Goal: Entertainment & Leisure: Consume media (video, audio)

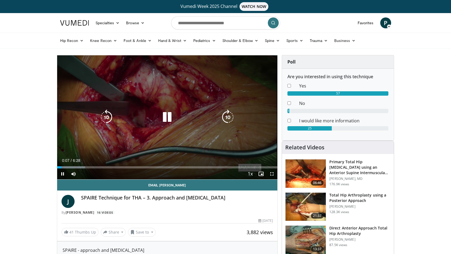
click at [171, 129] on div "10 seconds Tap to unmute" at bounding box center [167, 117] width 221 height 124
click at [168, 118] on icon "Video Player" at bounding box center [167, 117] width 15 height 15
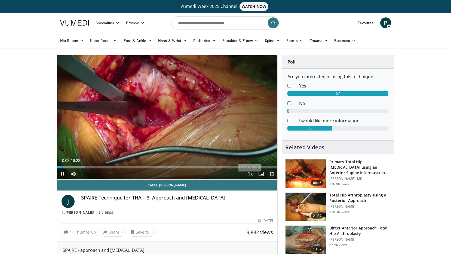
click at [273, 175] on span "Video Player" at bounding box center [272, 173] width 11 height 11
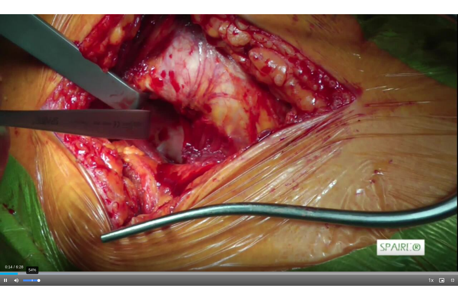
click at [32, 254] on div "54%" at bounding box center [31, 280] width 16 height 2
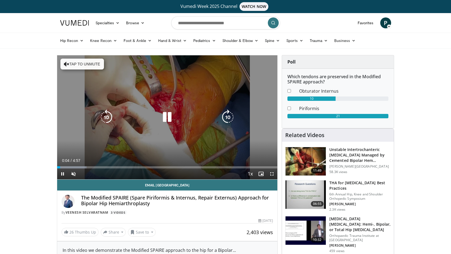
click at [166, 117] on icon "Video Player" at bounding box center [167, 117] width 15 height 15
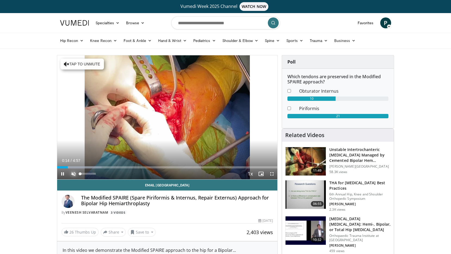
click at [72, 174] on span "Video Player" at bounding box center [73, 173] width 11 height 11
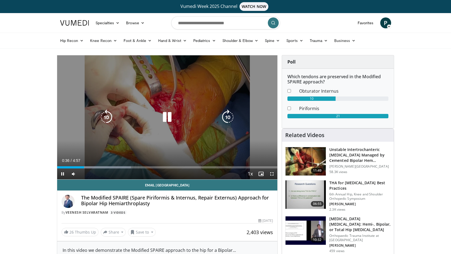
click at [169, 115] on icon "Video Player" at bounding box center [167, 117] width 15 height 15
